Goal: Information Seeking & Learning: Learn about a topic

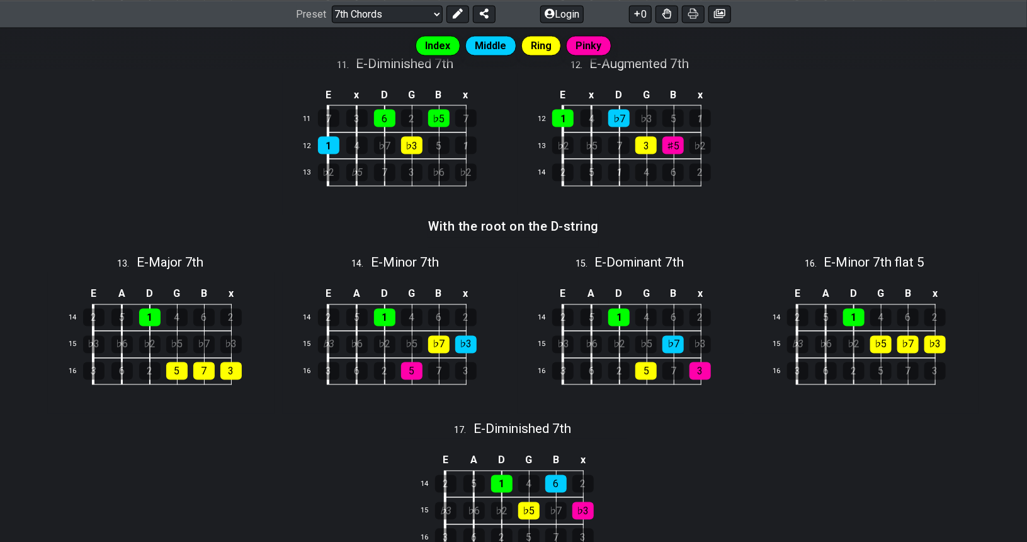
scroll to position [959, 0]
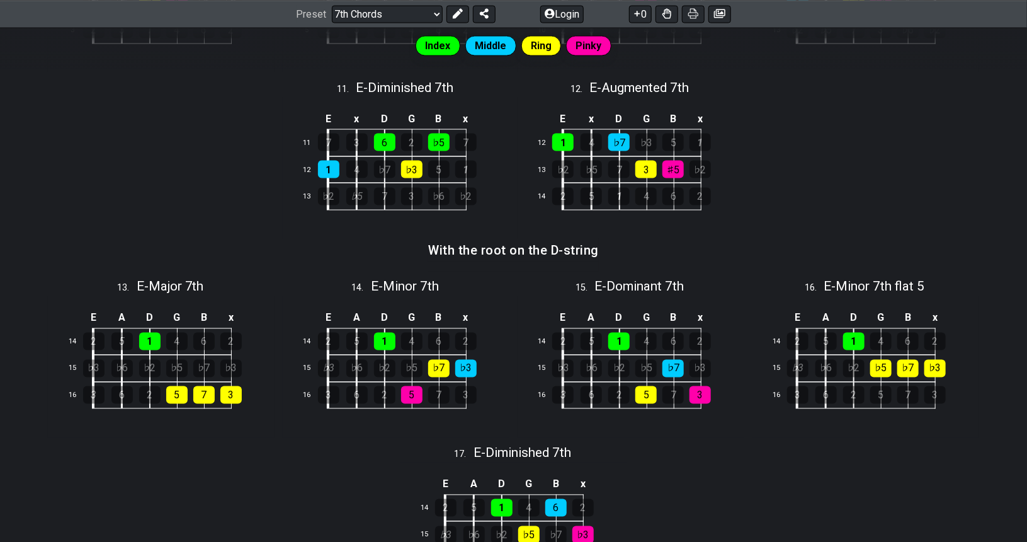
click at [278, 462] on div "Index Middle Ring Pinky A movable chord shape can be used to play different cho…" at bounding box center [513, 114] width 1027 height 1618
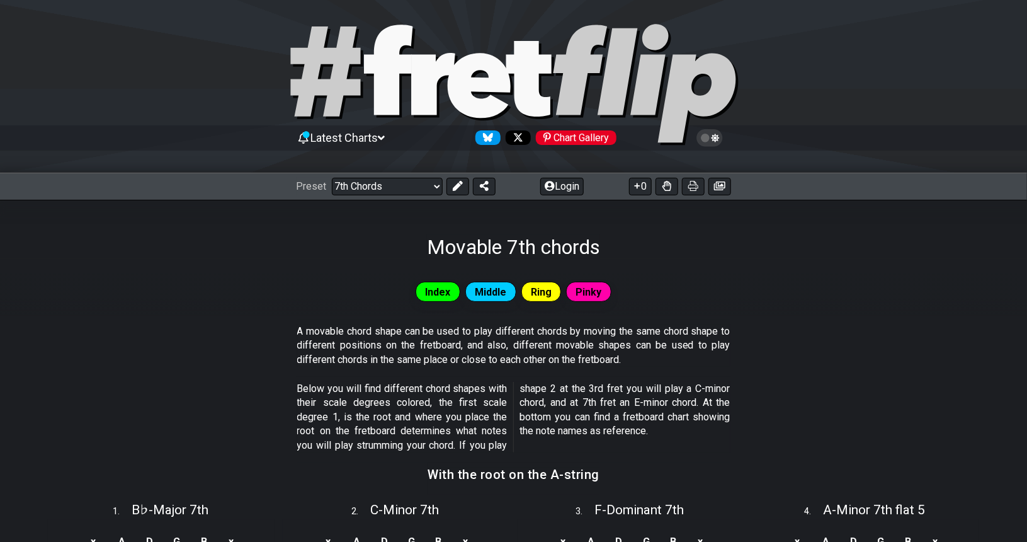
scroll to position [5, 0]
click at [395, 193] on select "Welcome to #fretflip! Initial Preset Custom Preset Minor Pentatonic Major Penta…" at bounding box center [387, 187] width 111 height 18
click at [332, 178] on select "Welcome to #fretflip! Initial Preset Custom Preset Minor Pentatonic Major Penta…" at bounding box center [387, 187] width 111 height 18
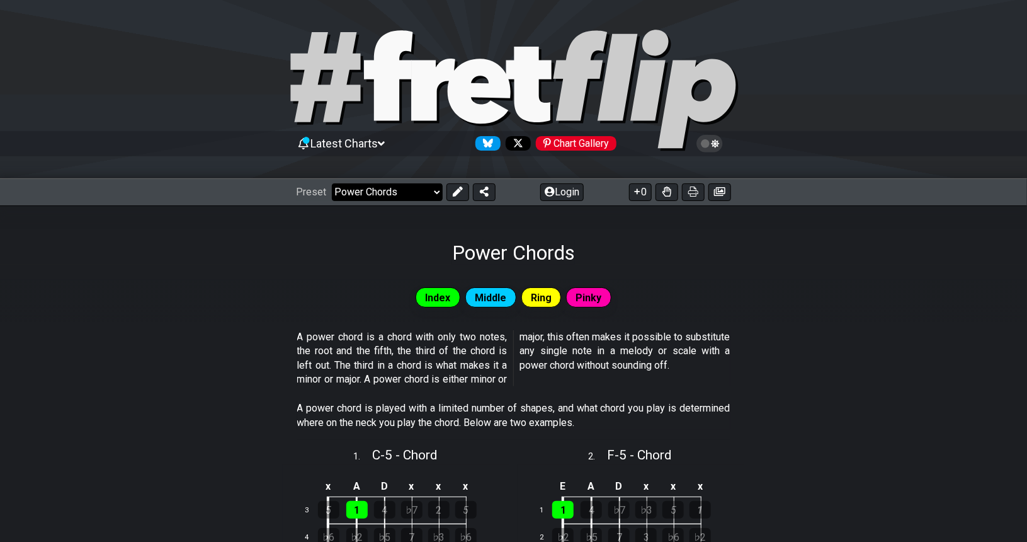
click at [407, 192] on select "Welcome to #fretflip! Initial Preset Custom Preset Minor Pentatonic Major Penta…" at bounding box center [387, 192] width 111 height 18
click at [332, 183] on select "Welcome to #fretflip! Initial Preset Custom Preset Minor Pentatonic Major Penta…" at bounding box center [387, 192] width 111 height 18
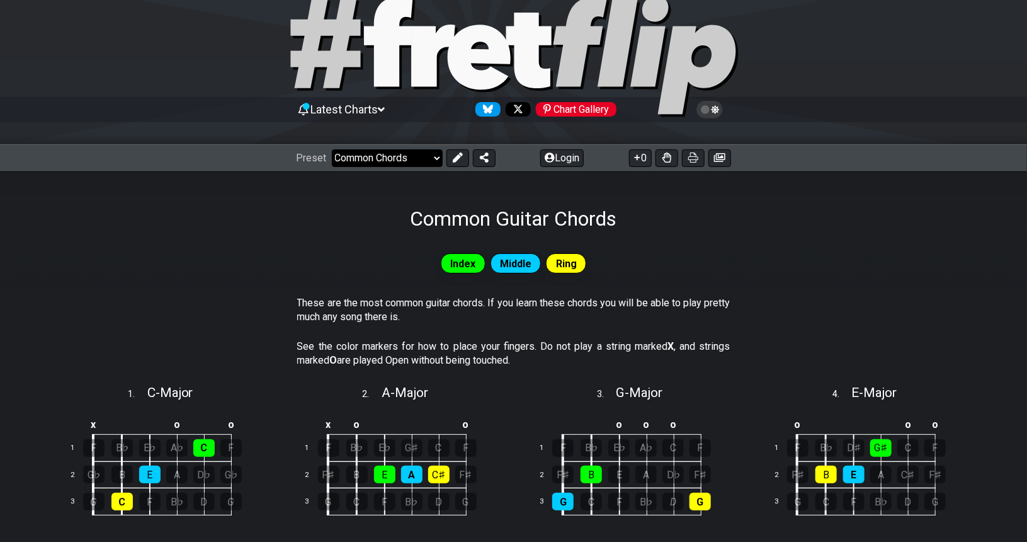
scroll to position [16, 0]
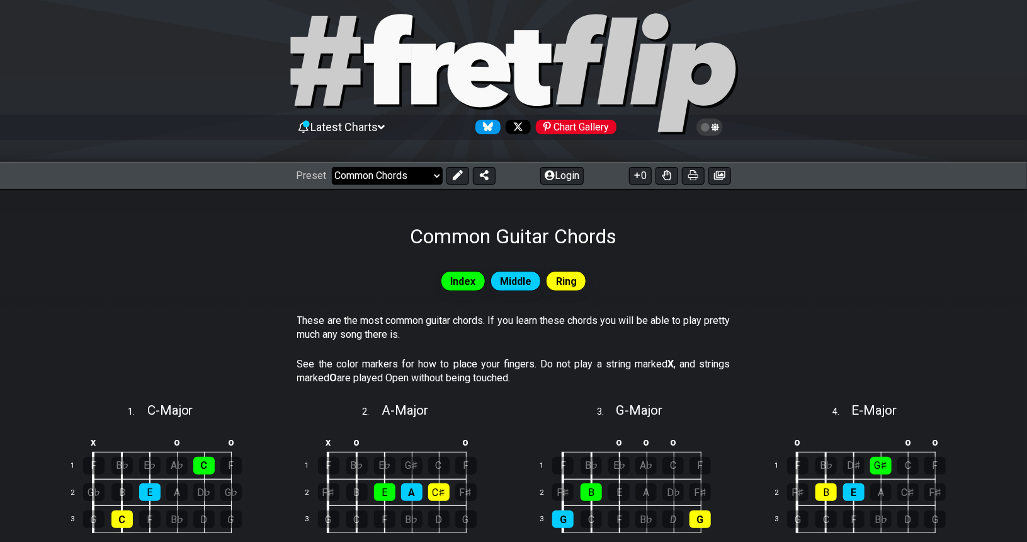
click at [394, 167] on select "Welcome to #fretflip! Initial Preset Custom Preset Minor Pentatonic Major Penta…" at bounding box center [387, 176] width 111 height 18
click at [332, 167] on select "Welcome to #fretflip! Initial Preset Custom Preset Minor Pentatonic Major Penta…" at bounding box center [387, 176] width 111 height 18
select select "/extended-chords"
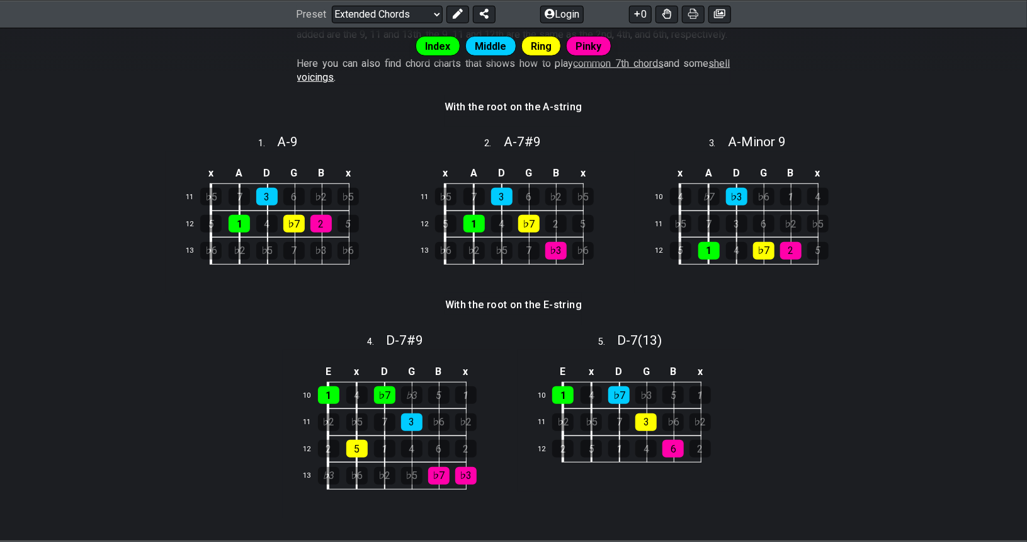
scroll to position [327, 0]
